Goal: Check status: Check status

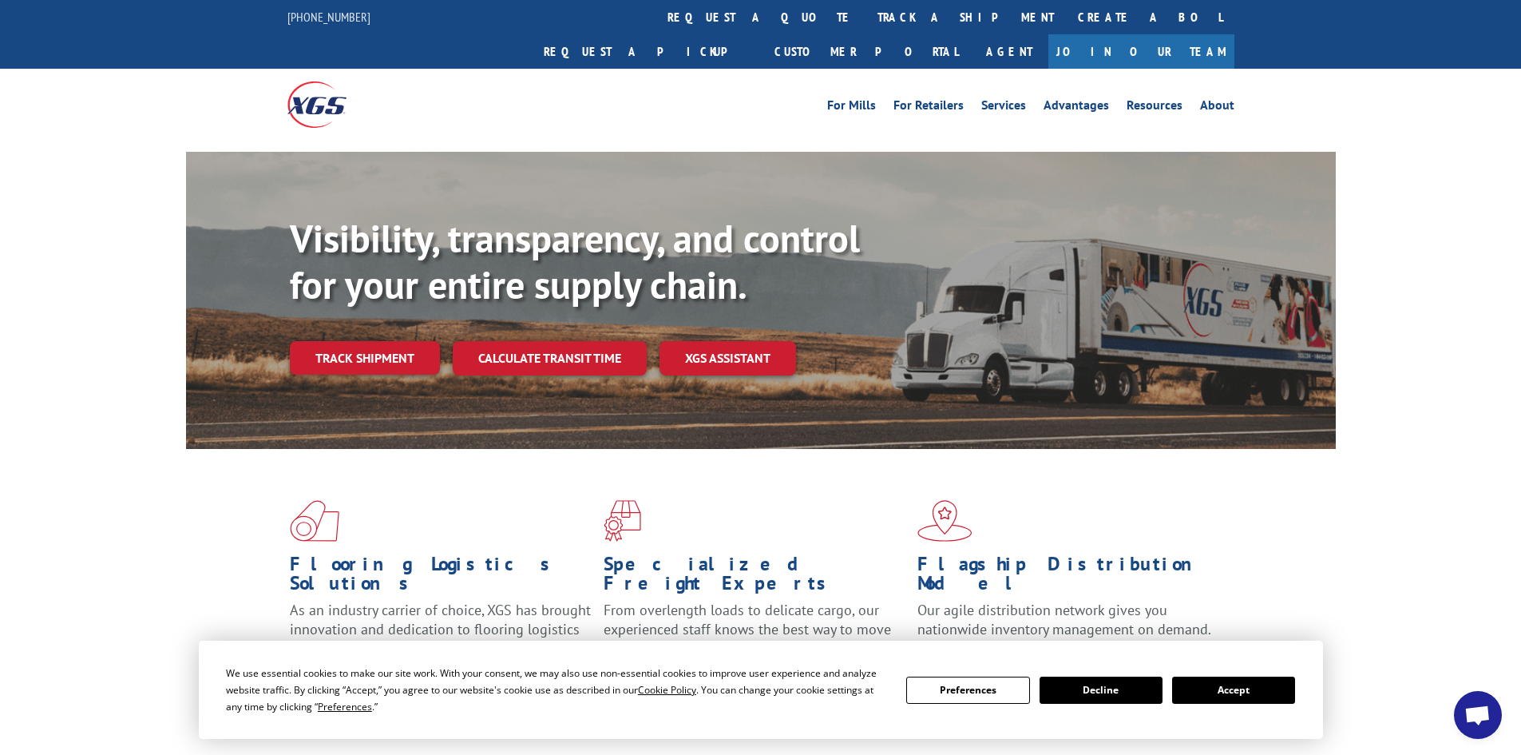
click at [355, 341] on link "Track shipment" at bounding box center [365, 358] width 150 height 34
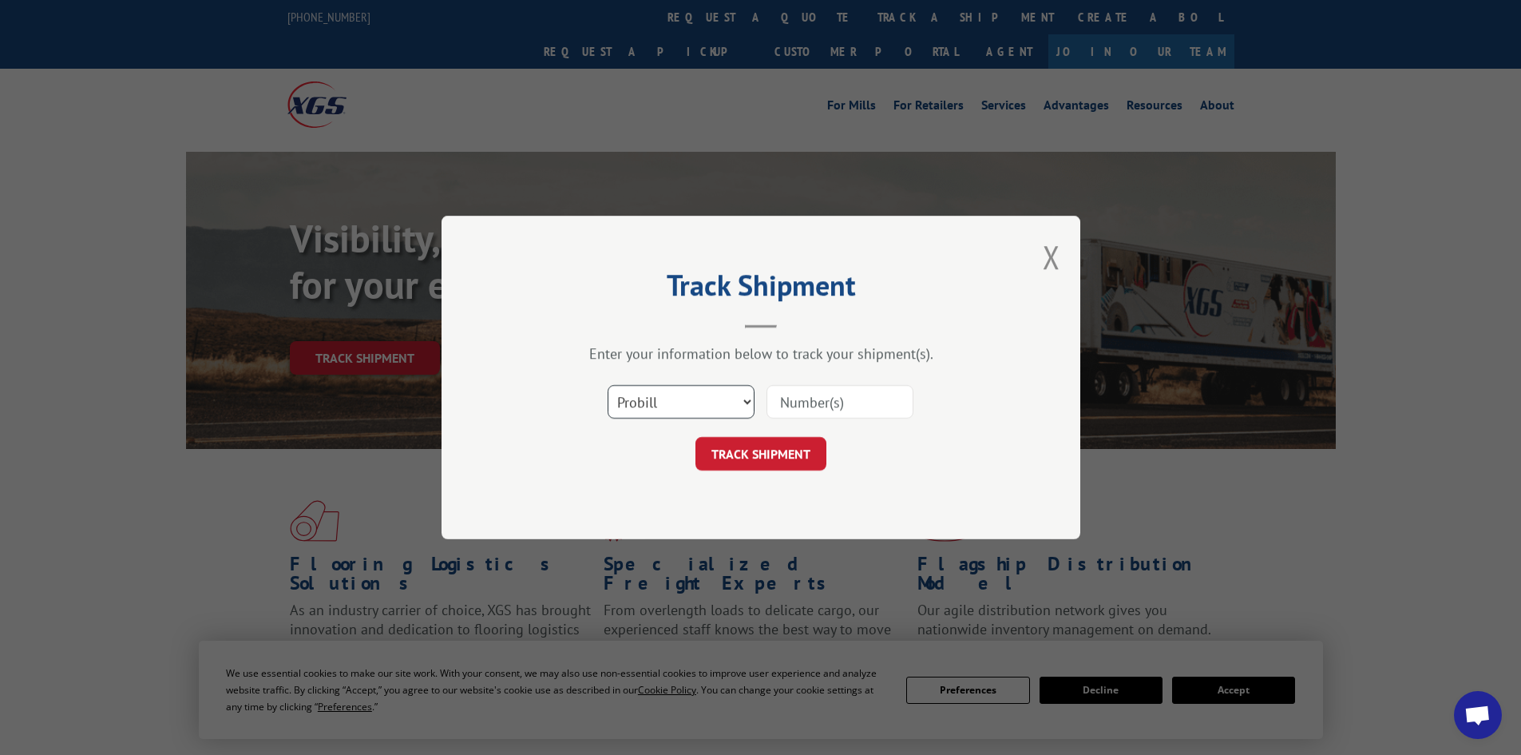
click at [690, 399] on select "Select category... Probill BOL PO" at bounding box center [681, 402] width 147 height 34
select select "bol"
click at [608, 385] on select "Select category... Probill BOL PO" at bounding box center [681, 402] width 147 height 34
click at [846, 407] on input at bounding box center [840, 402] width 147 height 34
type input "7060461"
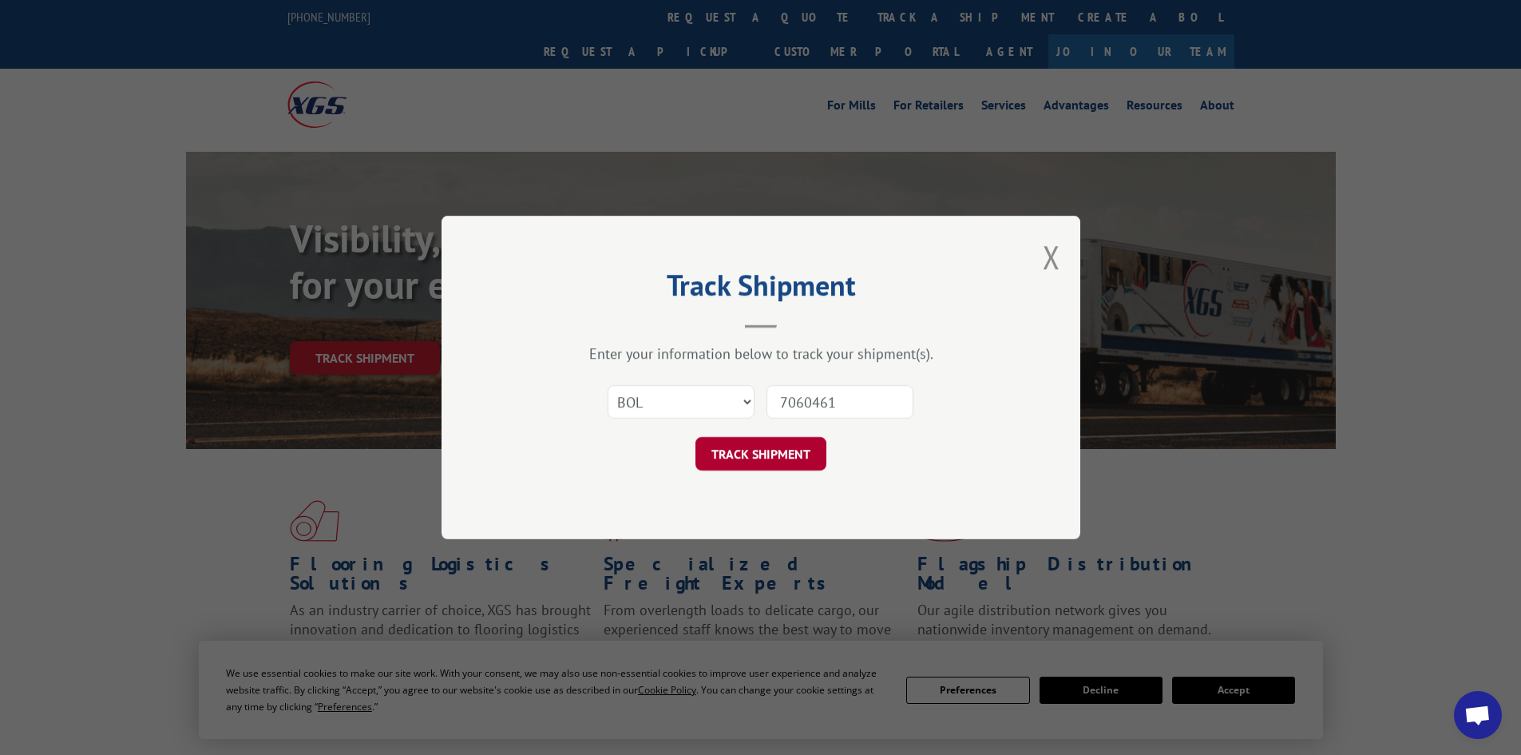
click at [760, 456] on button "TRACK SHIPMENT" at bounding box center [761, 454] width 131 height 34
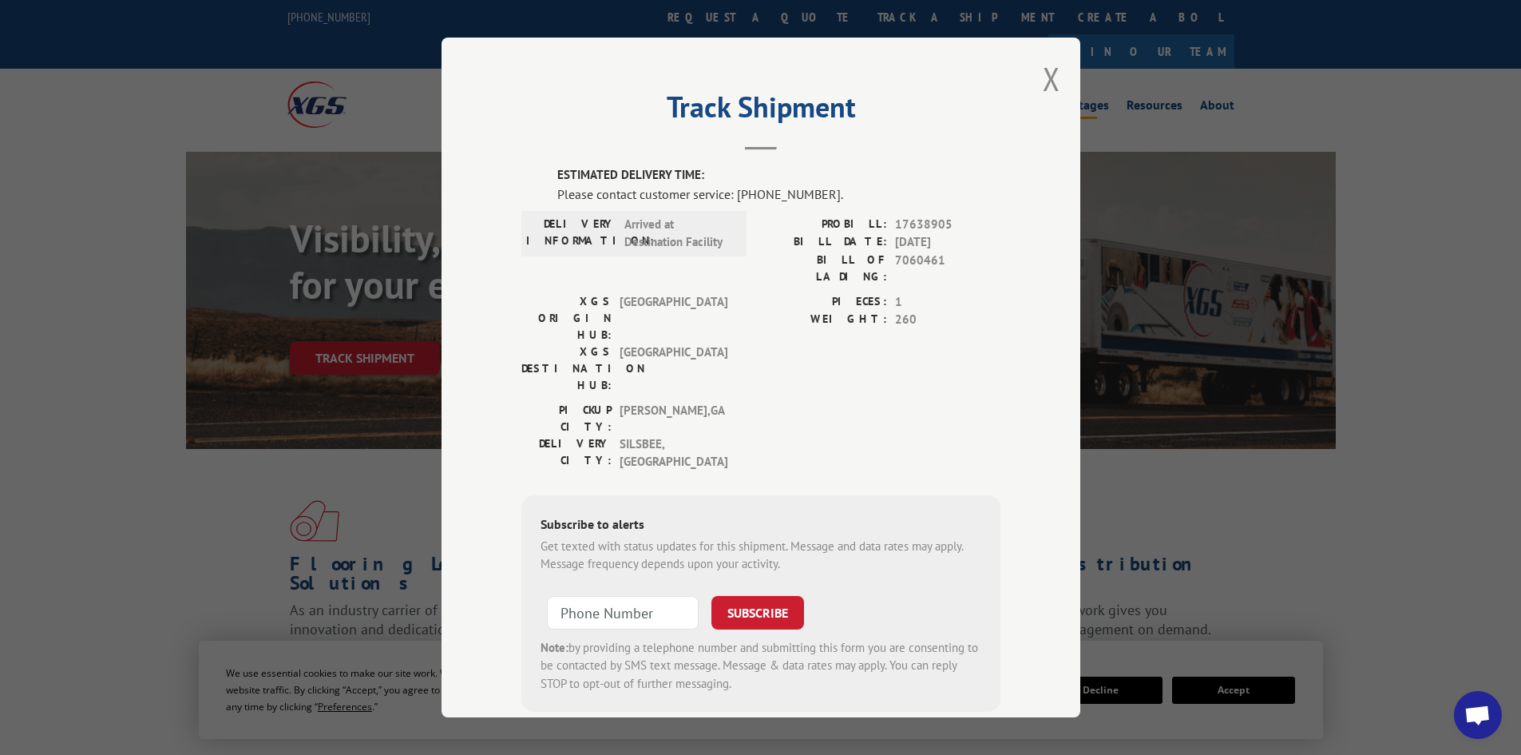
click at [1045, 81] on button "Close modal" at bounding box center [1052, 79] width 18 height 42
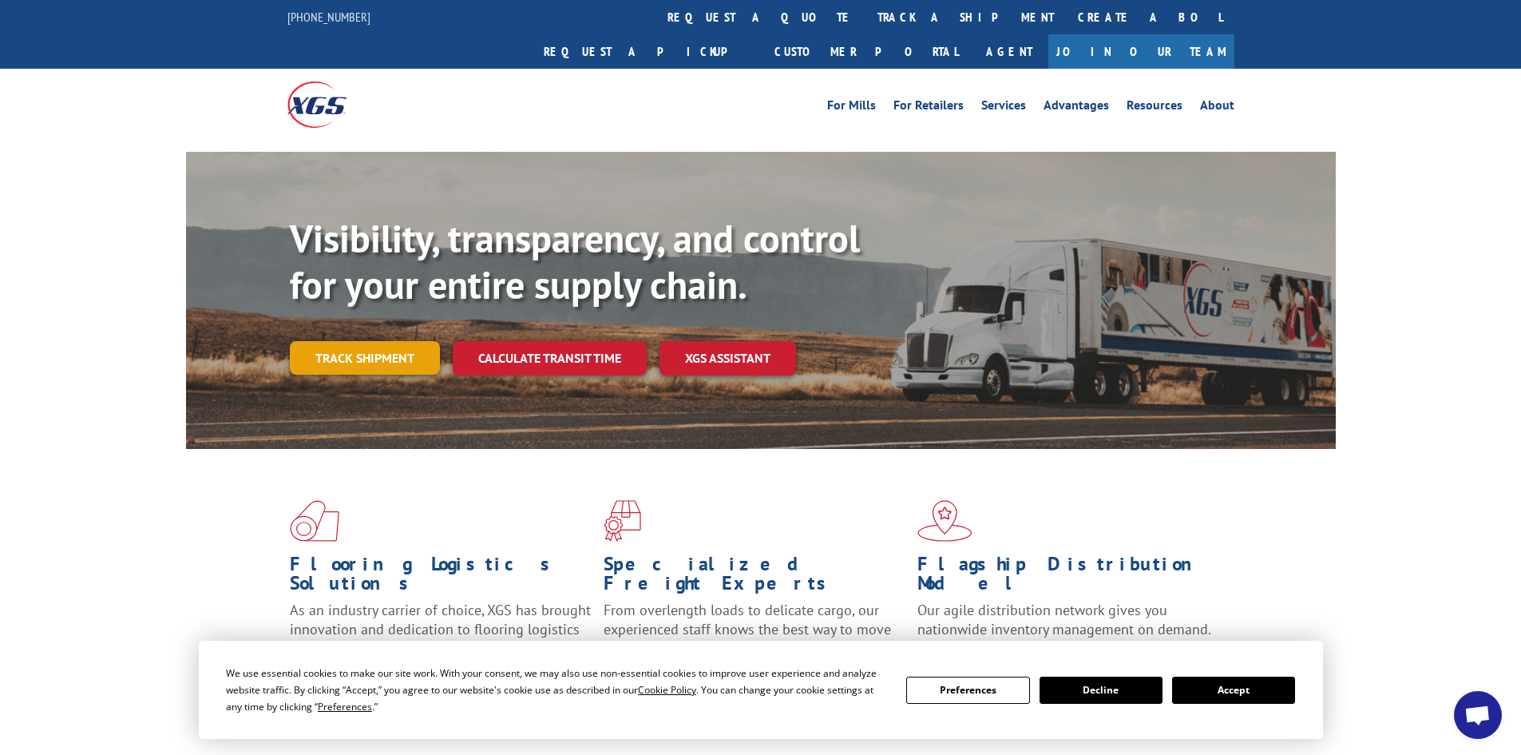
click at [364, 341] on link "Track shipment" at bounding box center [365, 358] width 150 height 34
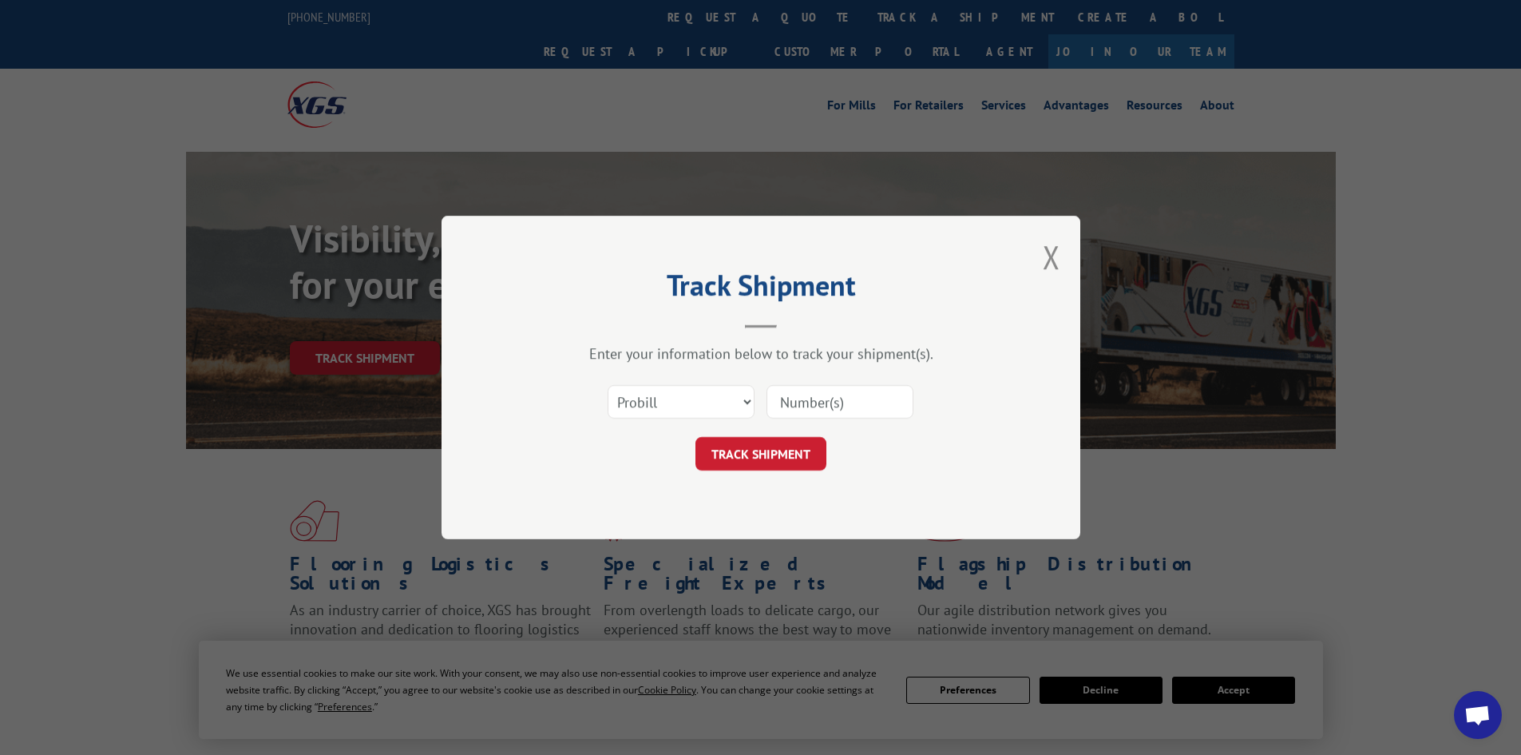
click at [842, 411] on input at bounding box center [840, 402] width 147 height 34
click at [1051, 256] on button "Close modal" at bounding box center [1052, 257] width 18 height 42
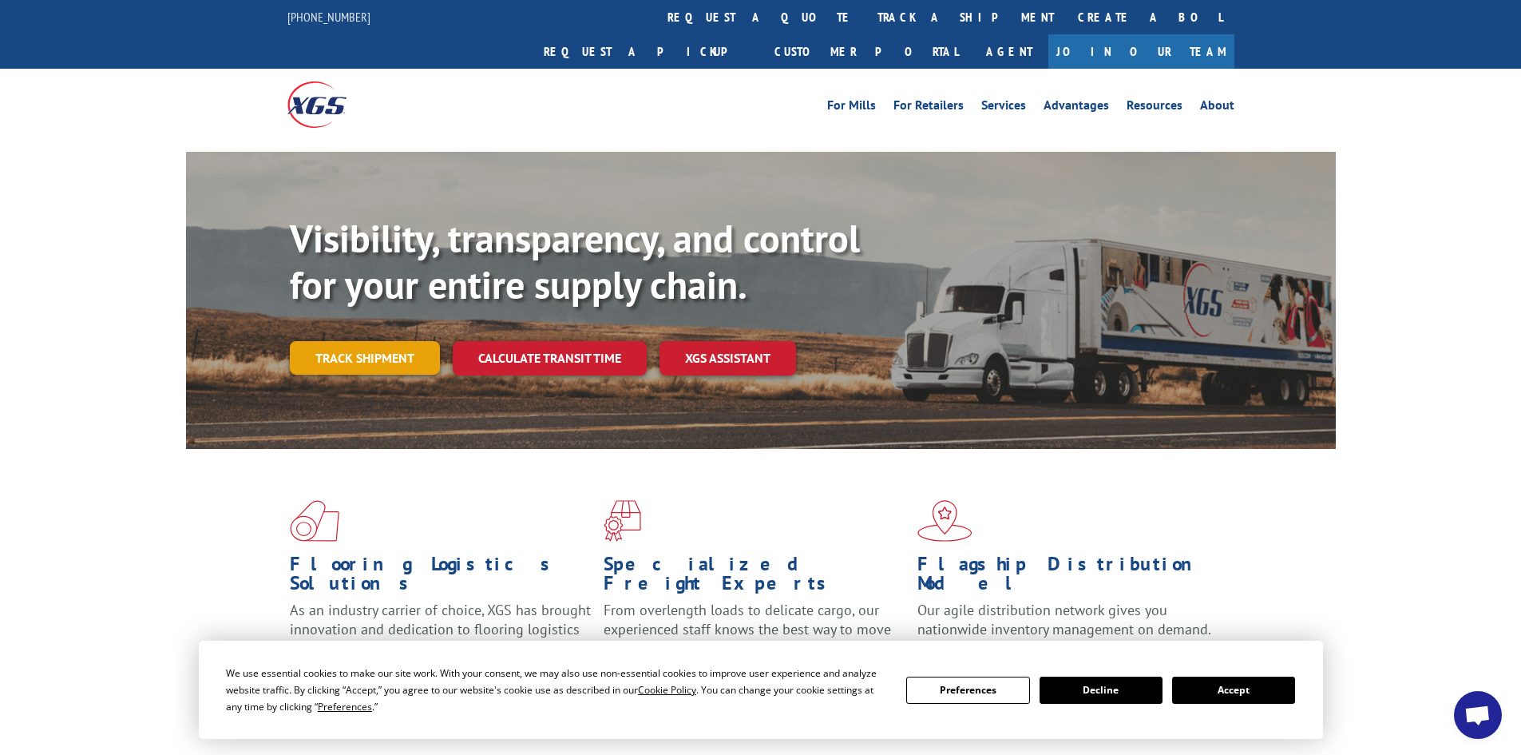
click at [359, 341] on link "Track shipment" at bounding box center [365, 358] width 150 height 34
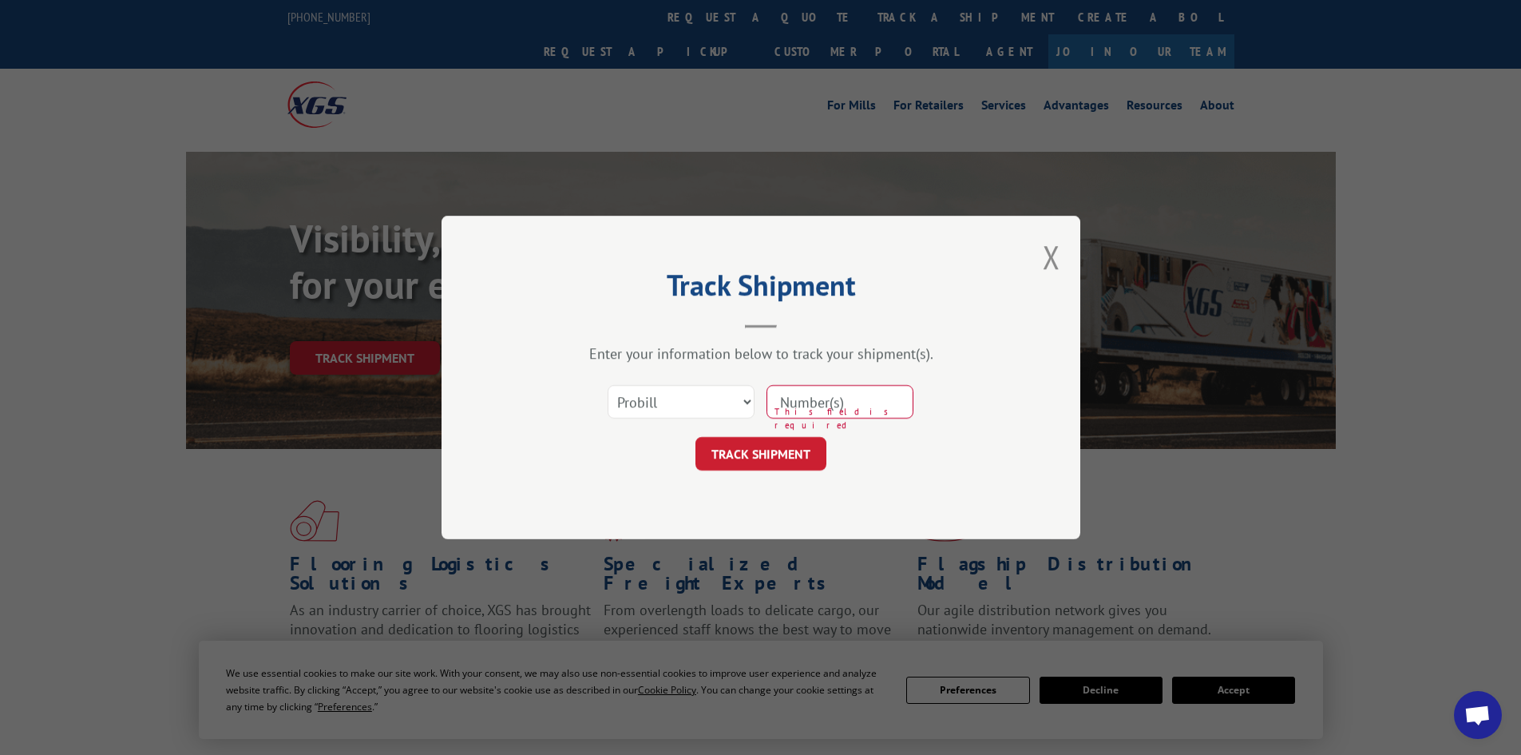
click at [855, 405] on input at bounding box center [840, 402] width 147 height 34
type input "7060461"
click at [743, 454] on button "TRACK SHIPMENT" at bounding box center [761, 454] width 131 height 34
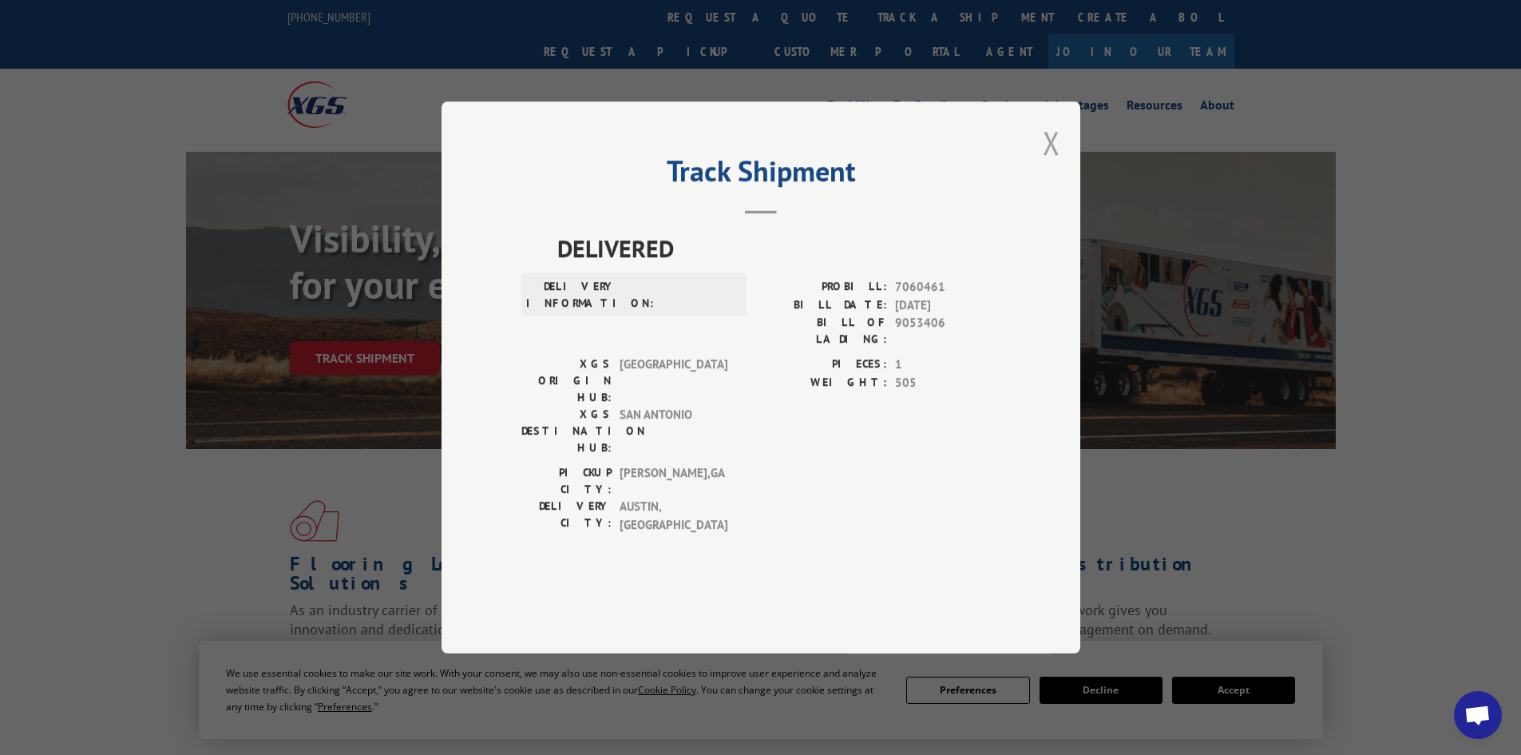
click at [1050, 164] on button "Close modal" at bounding box center [1052, 142] width 18 height 42
